Goal: Check status

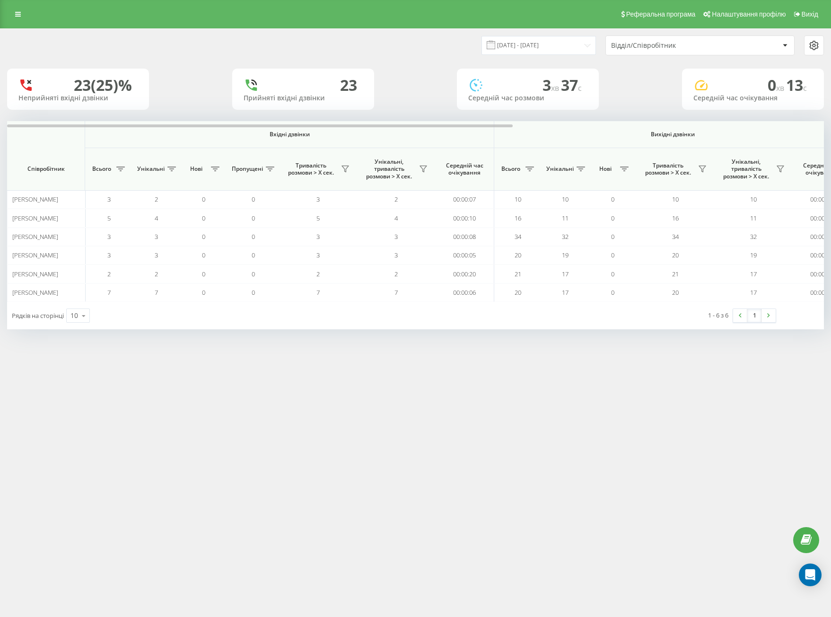
click at [573, 53] on input "[DATE] - [DATE]" at bounding box center [538, 45] width 114 height 18
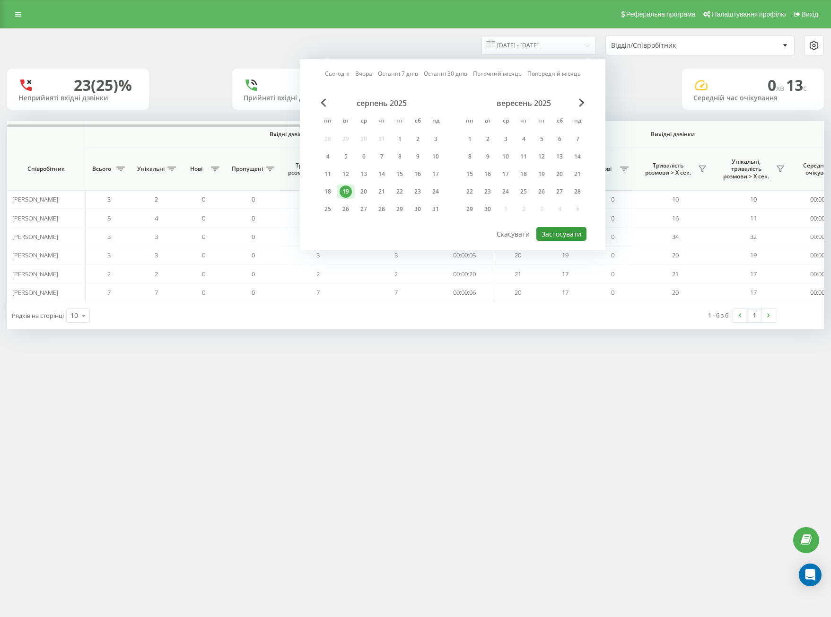
click at [557, 234] on button "Застосувати" at bounding box center [561, 234] width 50 height 14
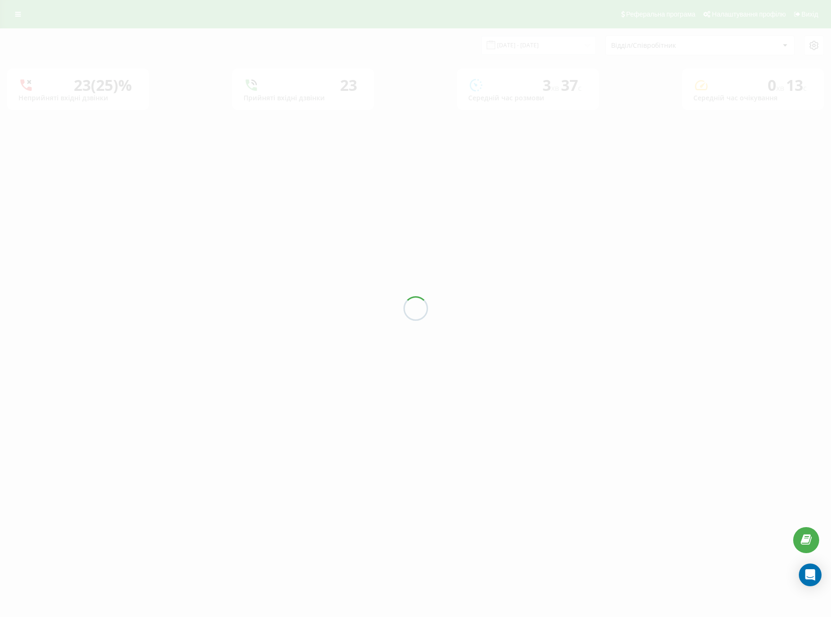
click at [650, 48] on div "Відділ/Співробітник" at bounding box center [667, 46] width 113 height 8
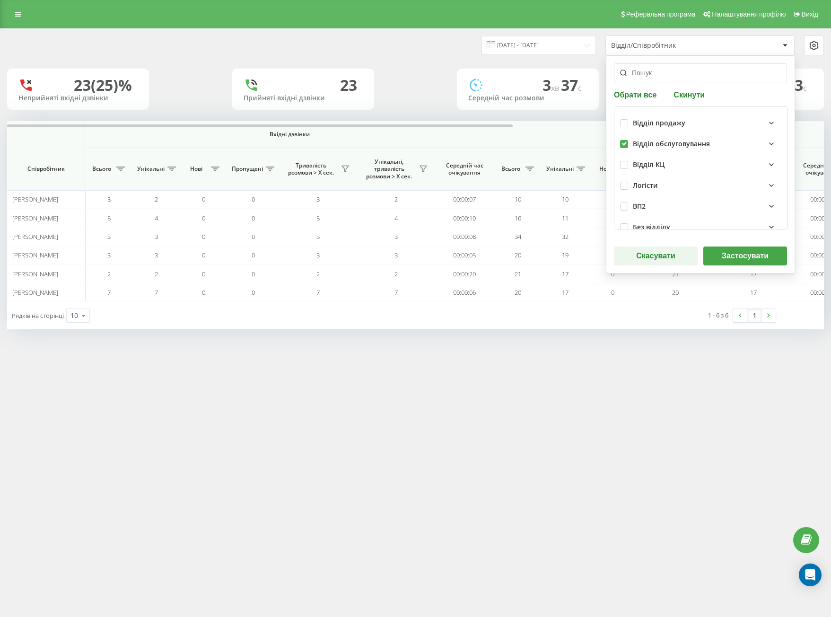
drag, startPoint x: 733, startPoint y: 253, endPoint x: 725, endPoint y: 251, distance: 8.5
click at [733, 254] on button "Застосувати" at bounding box center [745, 255] width 84 height 19
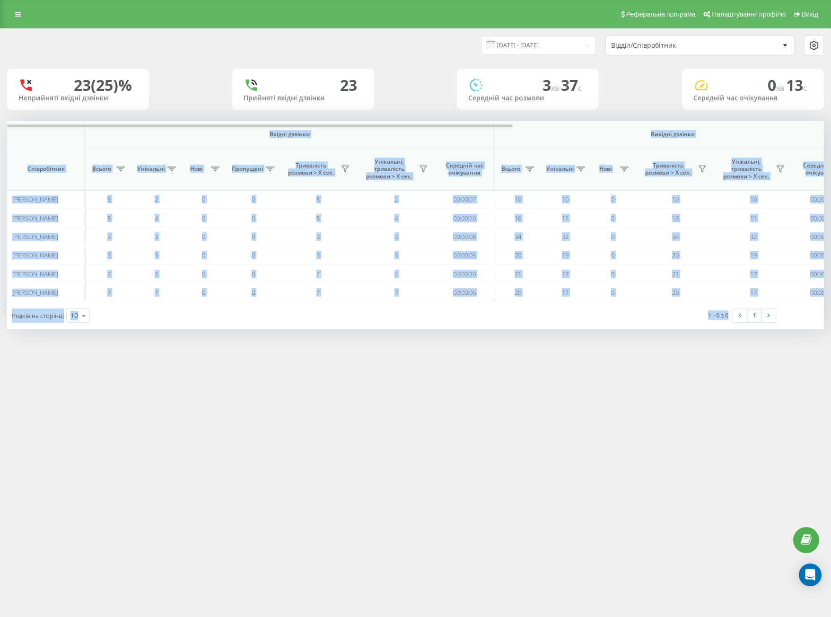
drag, startPoint x: 56, startPoint y: 141, endPoint x: 747, endPoint y: 350, distance: 722.3
click at [749, 355] on div "Реферальна програма Налаштування профілю Вихід [DATE] - [DATE] Відділ/Співробіт…" at bounding box center [415, 308] width 831 height 617
copy div "Loremi dolorsi Ametcon adipisc Eli seddoei Temporincidi Utlabo Etdolorem Aliq E…"
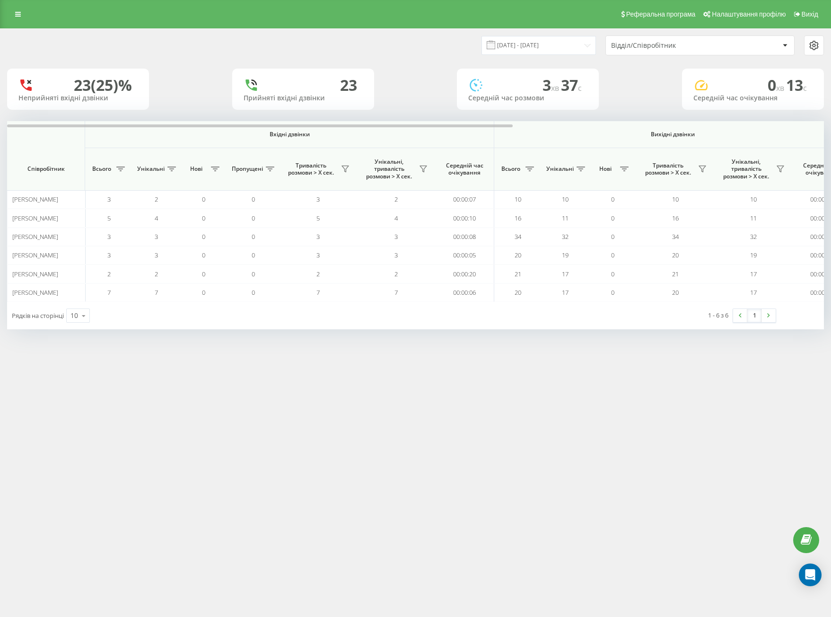
click at [550, 57] on div "[DATE] - [DATE] Відділ/Співробітник" at bounding box center [415, 45] width 830 height 33
click at [548, 48] on input "[DATE] - [DATE]" at bounding box center [538, 45] width 114 height 18
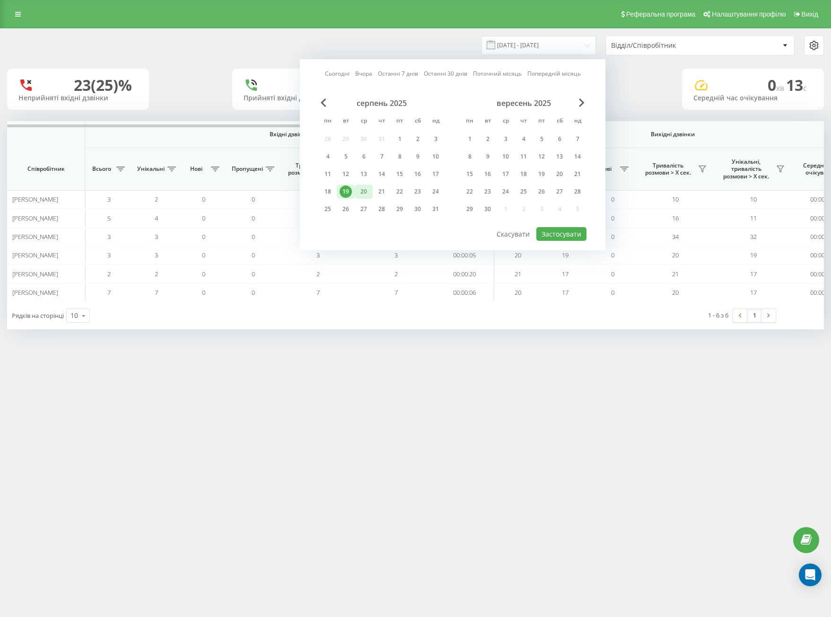
click at [366, 188] on div "20" at bounding box center [364, 191] width 12 height 12
click at [551, 230] on button "Застосувати" at bounding box center [561, 234] width 50 height 14
type input "[DATE] - [DATE]"
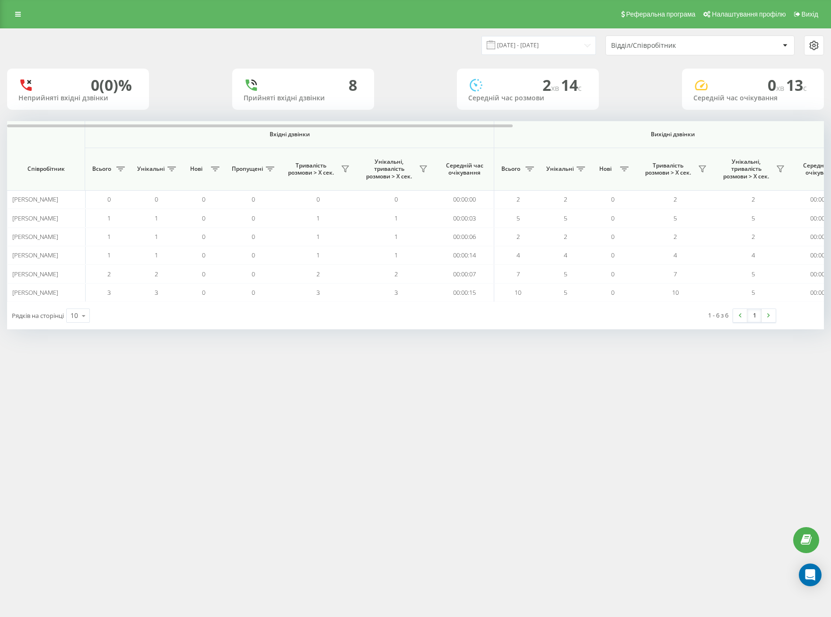
click at [660, 47] on div "Відділ/Співробітник" at bounding box center [667, 46] width 113 height 8
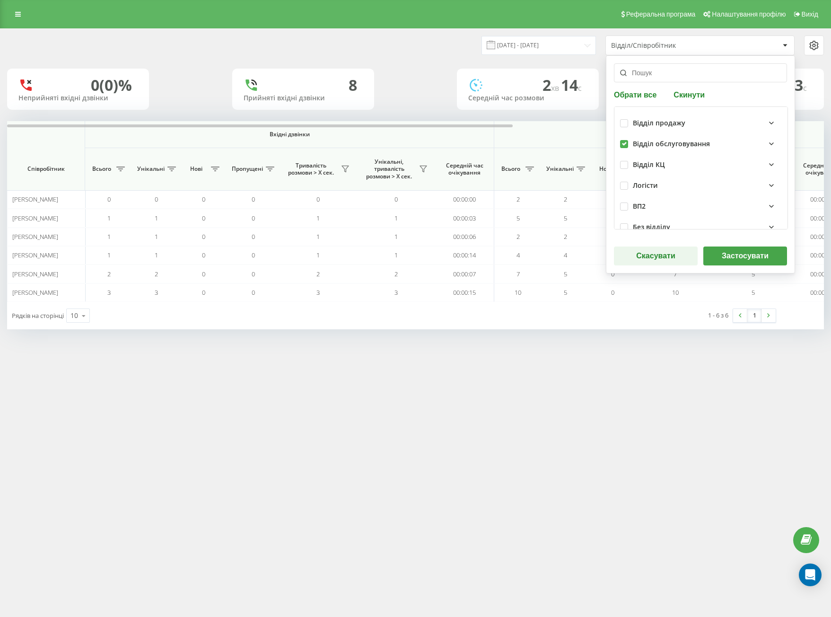
click at [738, 254] on button "Застосувати" at bounding box center [745, 255] width 84 height 19
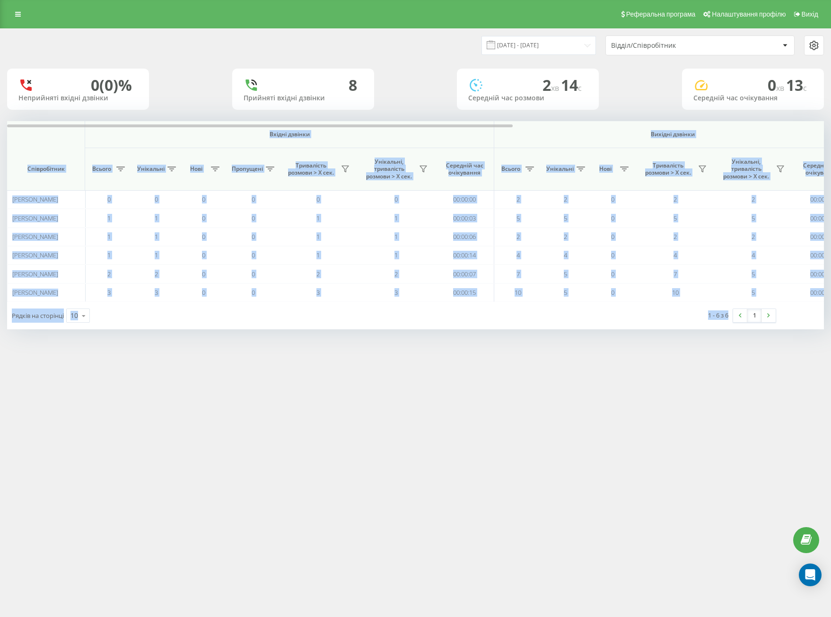
drag, startPoint x: 35, startPoint y: 135, endPoint x: 722, endPoint y: 330, distance: 713.8
click at [722, 330] on div "[DATE] - [DATE] Відділ/Співробітник 0 (0)% Неприйняті вхідні дзвінки 8 Прийняті…" at bounding box center [415, 188] width 831 height 320
copy div "Loremi dolorsi Ametcon adipisc Eli seddoei Temporincidi Utlabo Etdolorem Aliq E…"
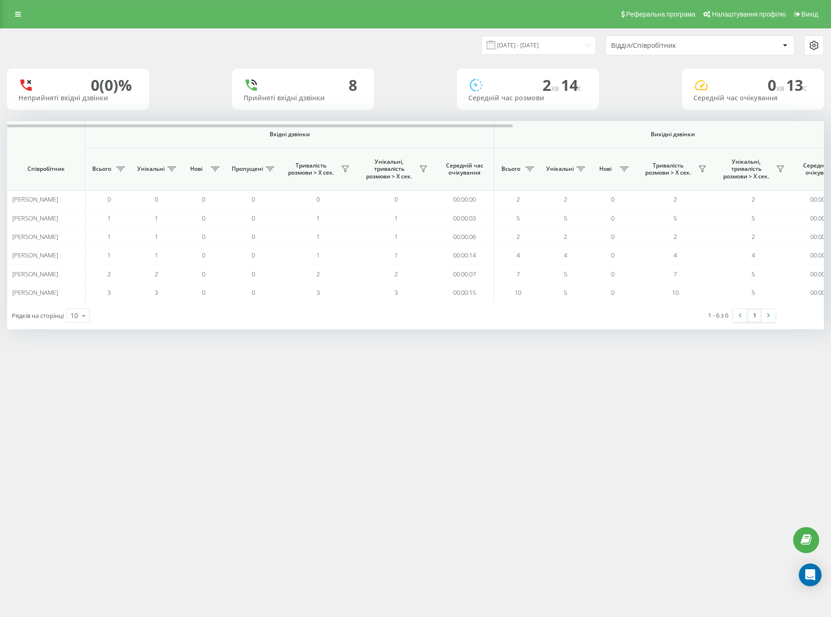
click at [640, 52] on div "Відділ/Співробітник" at bounding box center [700, 45] width 188 height 19
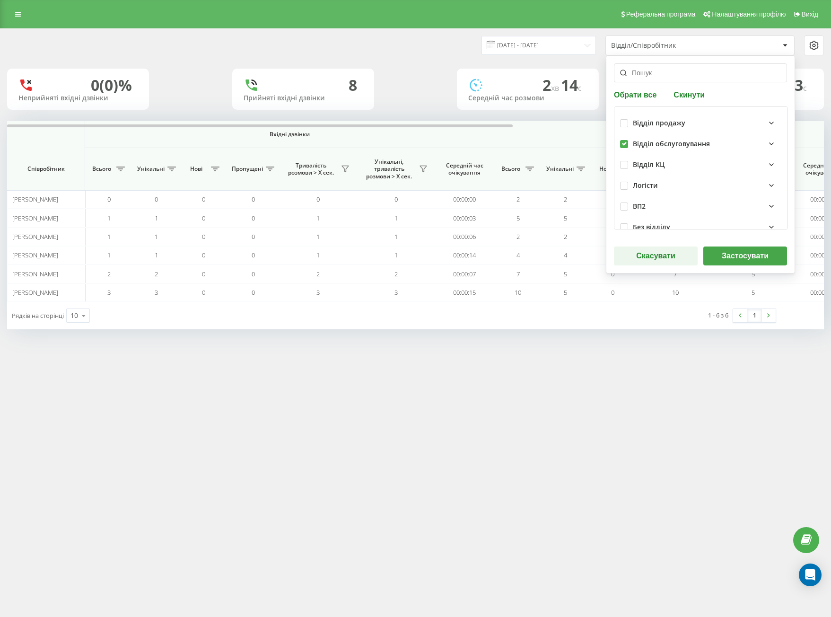
click at [737, 252] on button "Застосувати" at bounding box center [745, 255] width 84 height 19
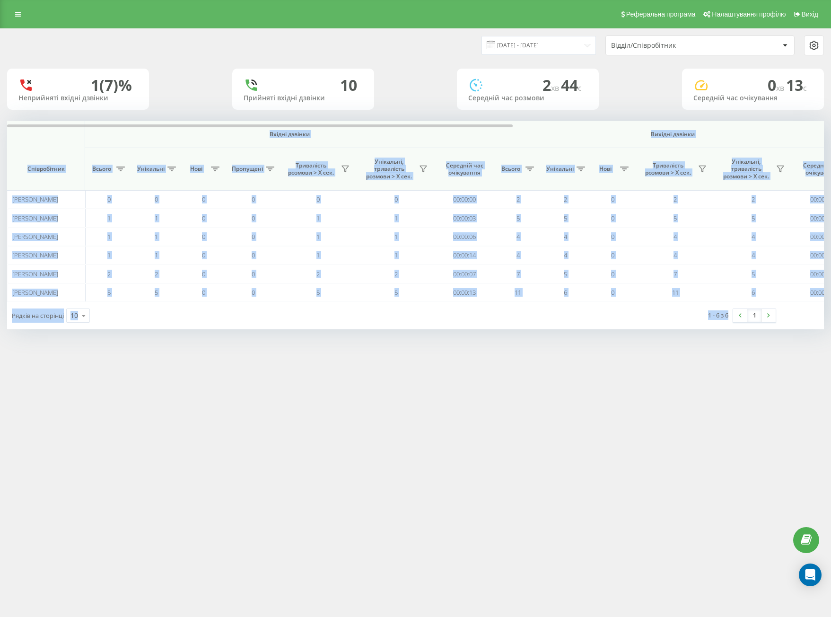
drag, startPoint x: 42, startPoint y: 138, endPoint x: 734, endPoint y: 351, distance: 724.7
click at [734, 351] on div "Реферальна програма Налаштування профілю Вихід [DATE] - [DATE] Відділ/Співробіт…" at bounding box center [415, 308] width 831 height 617
copy div "Loremi dolorsi Ametcon adipisc Eli seddoei Temporincidi Utlabo Etdolorem Aliq E…"
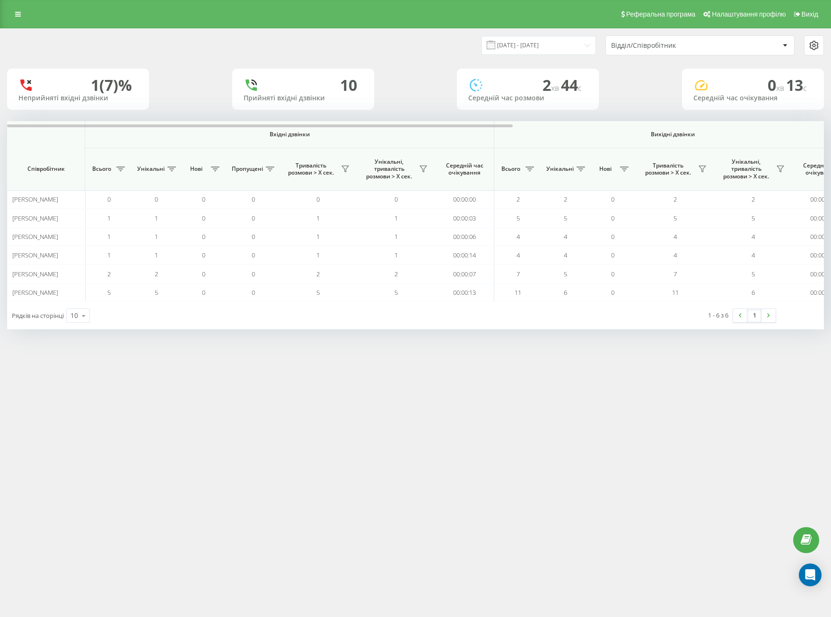
click at [663, 52] on div "Відділ/Співробітник" at bounding box center [700, 45] width 188 height 19
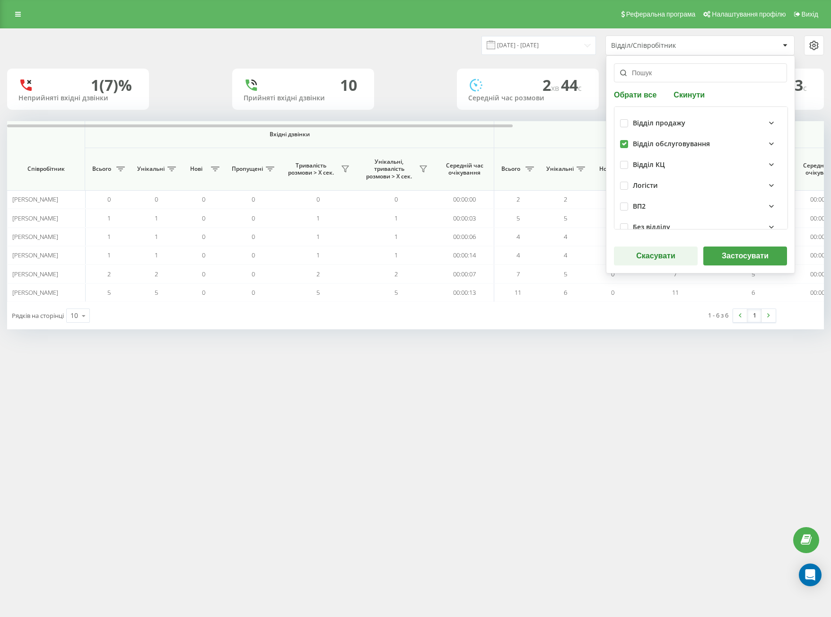
click at [748, 253] on button "Застосувати" at bounding box center [745, 255] width 84 height 19
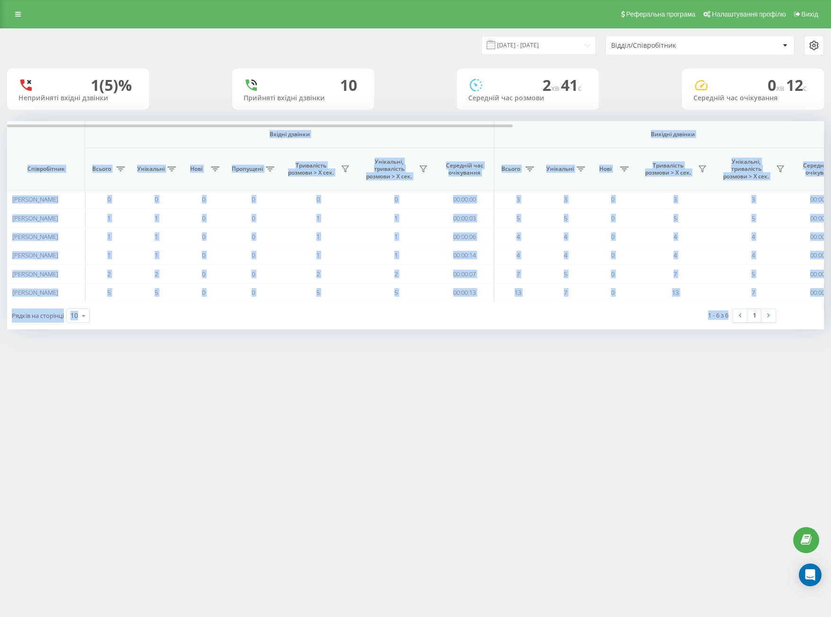
drag, startPoint x: 34, startPoint y: 138, endPoint x: 742, endPoint y: 345, distance: 738.1
click at [757, 361] on div "Реферальна програма Налаштування профілю Вихід [DATE] - [DATE] Відділ/Співробіт…" at bounding box center [415, 308] width 831 height 617
copy div "Loremi dolorsi Ametcon adipisc Eli seddoei Temporincidi Utlabo Etdolorem Aliq E…"
